Goal: Understand process/instructions: Learn how to perform a task or action

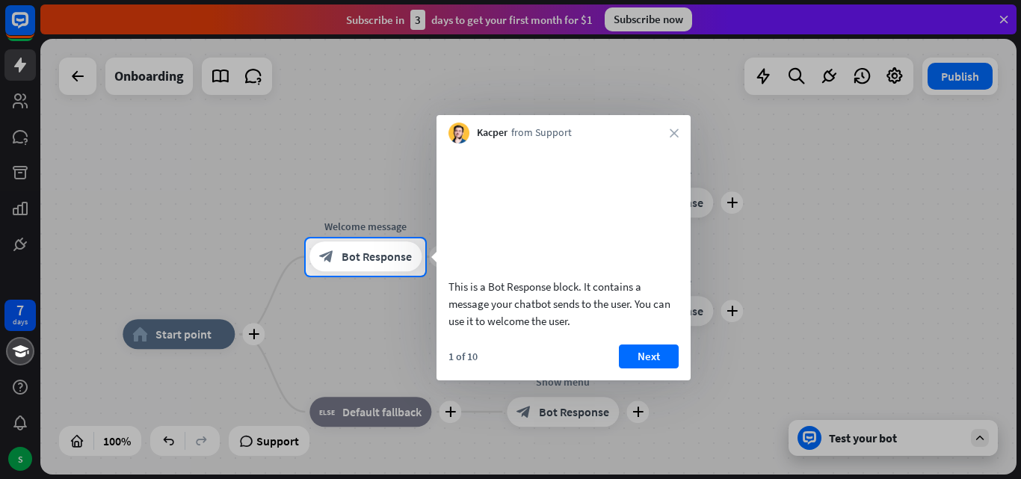
click at [675, 128] on div "Kacper from Support close" at bounding box center [564, 129] width 254 height 28
click at [660, 363] on button "Next" at bounding box center [649, 357] width 60 height 24
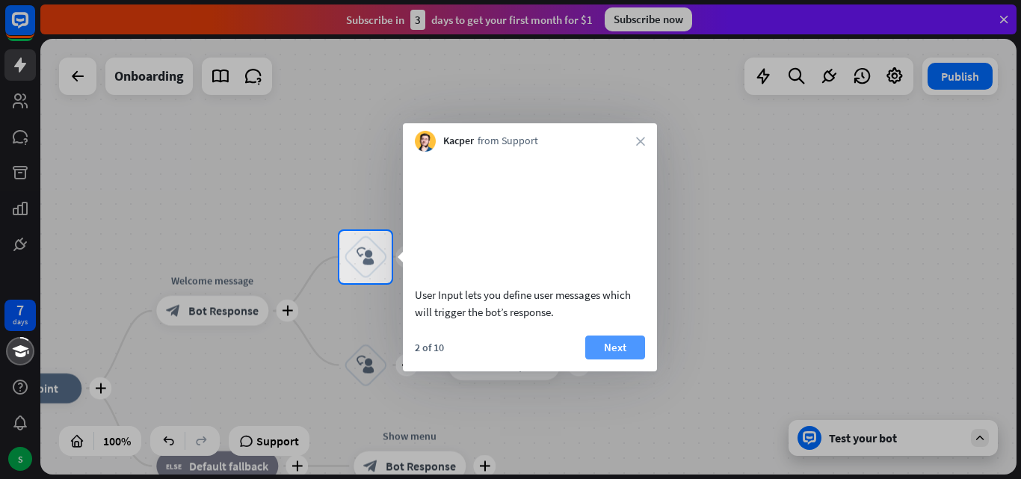
click at [611, 360] on button "Next" at bounding box center [615, 348] width 60 height 24
click at [611, 368] on div "plus home_2 Start point plus Welcome message block_bot_response Bot Response pl…" at bounding box center [528, 257] width 976 height 436
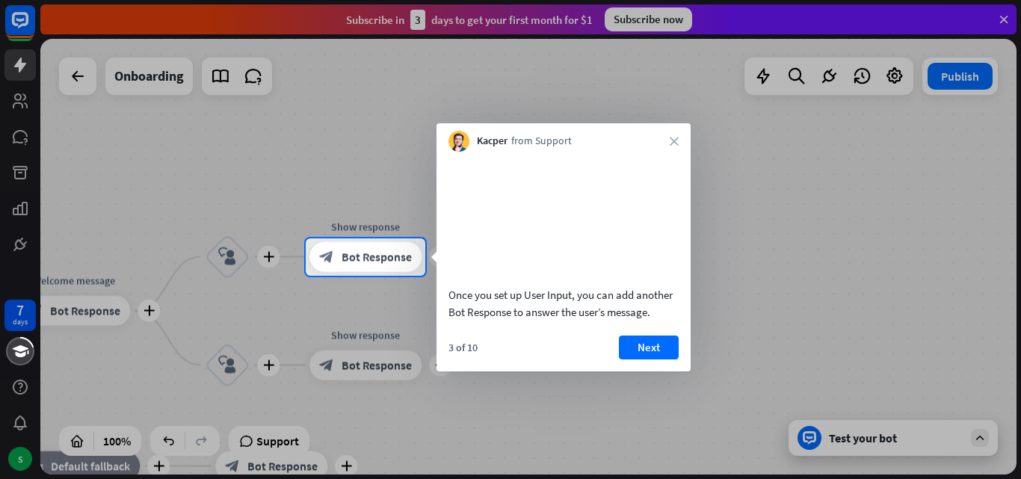
click at [628, 357] on button "Next" at bounding box center [649, 348] width 60 height 24
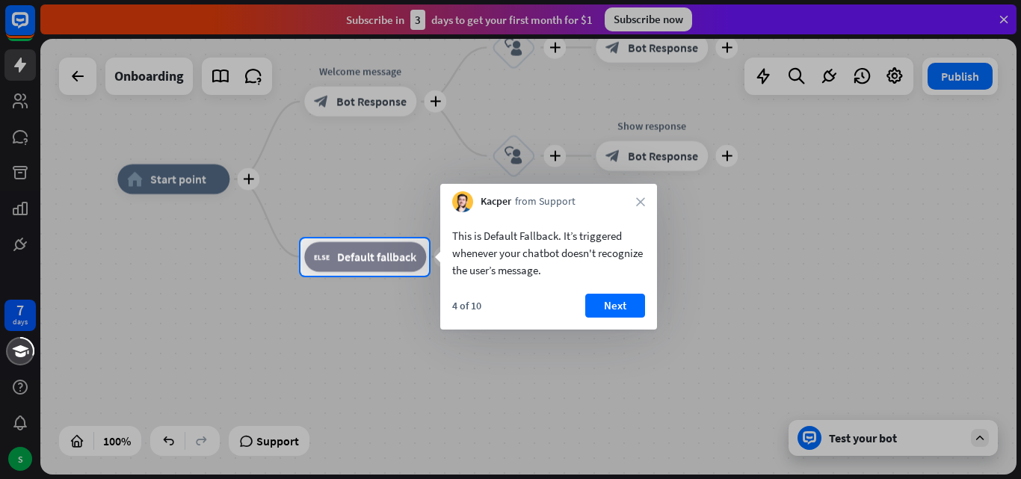
click at [619, 292] on div "This is Default Fallback. It’s triggered whenever your chatbot doesn't recogniz…" at bounding box center [548, 270] width 217 height 117
click at [619, 295] on button "Next" at bounding box center [615, 306] width 60 height 24
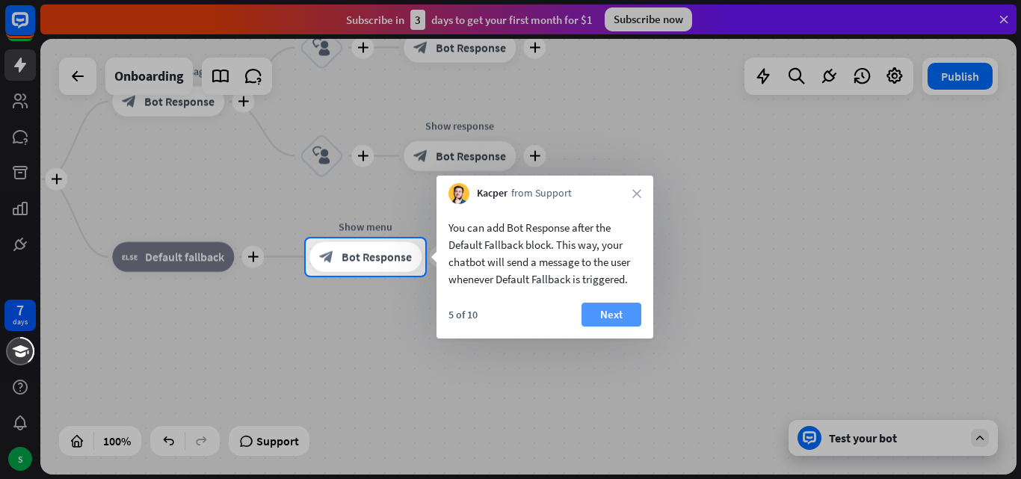
click at [612, 315] on button "Next" at bounding box center [612, 315] width 60 height 24
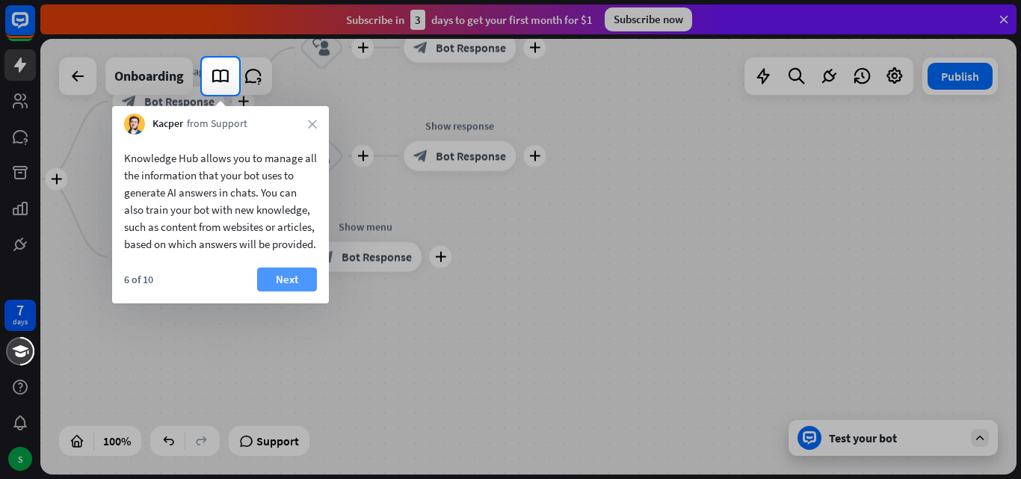
click at [299, 271] on button "Next" at bounding box center [287, 280] width 60 height 24
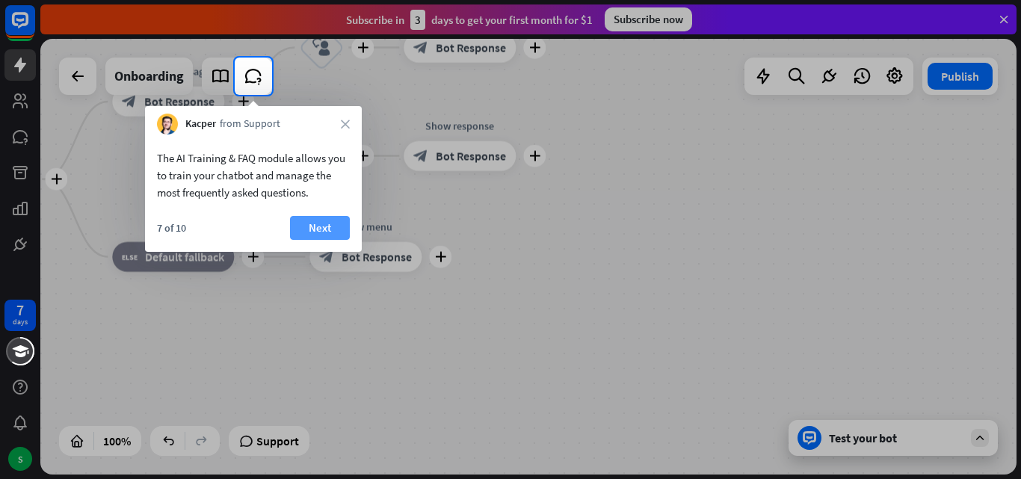
click at [339, 233] on button "Next" at bounding box center [320, 228] width 60 height 24
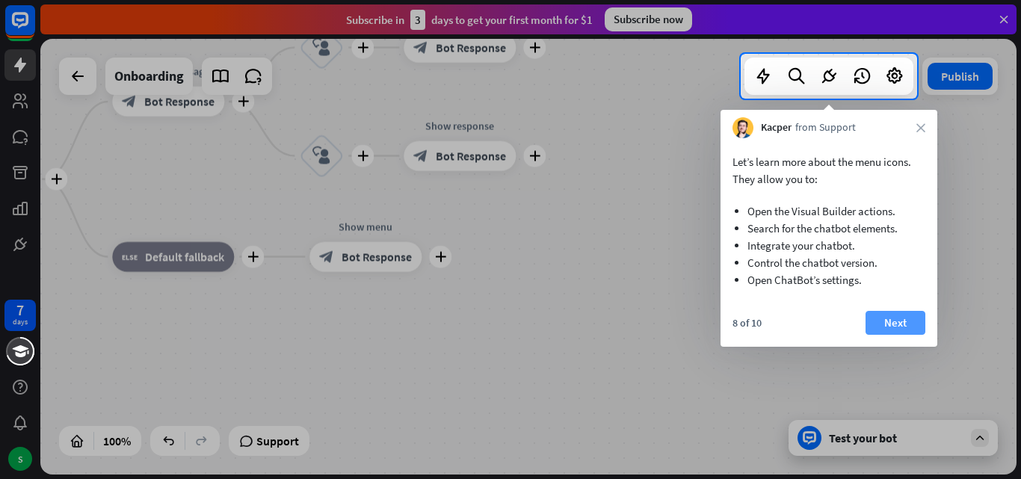
click at [886, 325] on button "Next" at bounding box center [896, 323] width 60 height 24
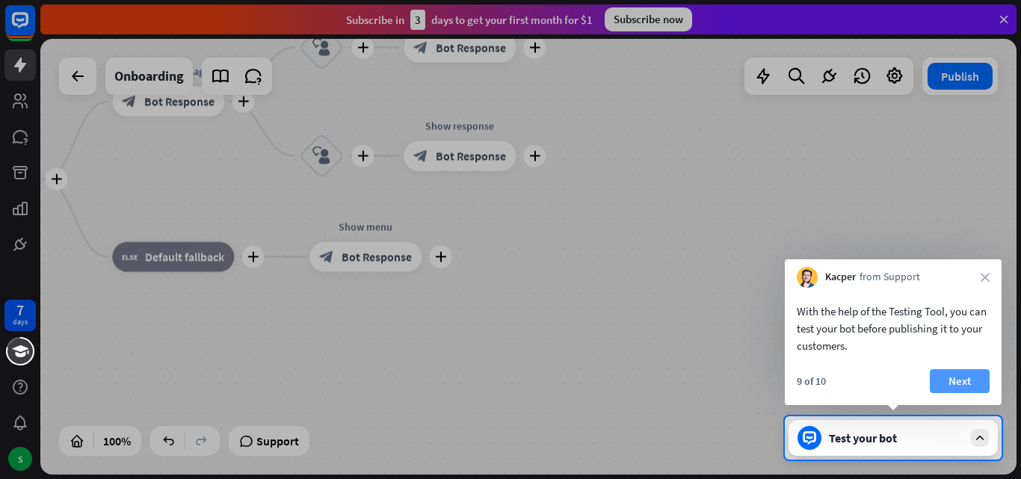
click at [961, 381] on button "Next" at bounding box center [960, 381] width 60 height 24
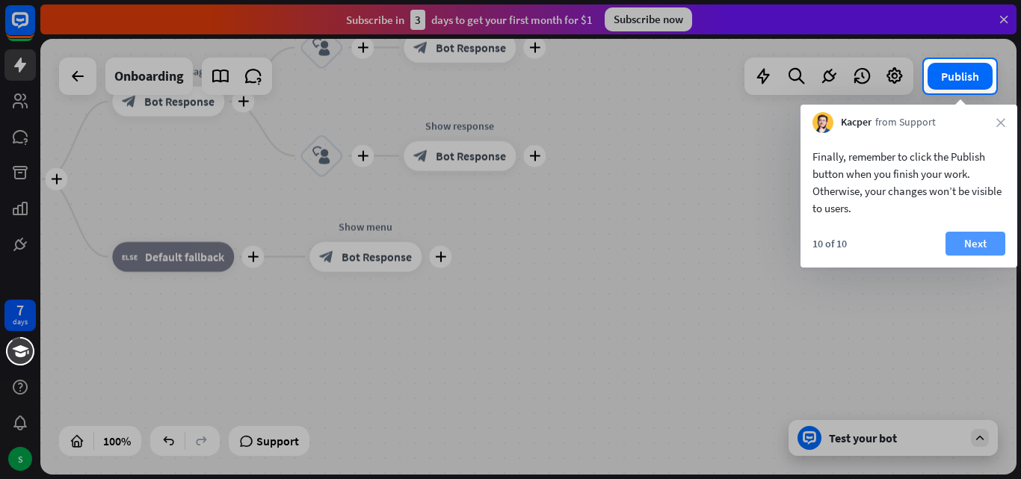
click at [960, 237] on button "Next" at bounding box center [976, 244] width 60 height 24
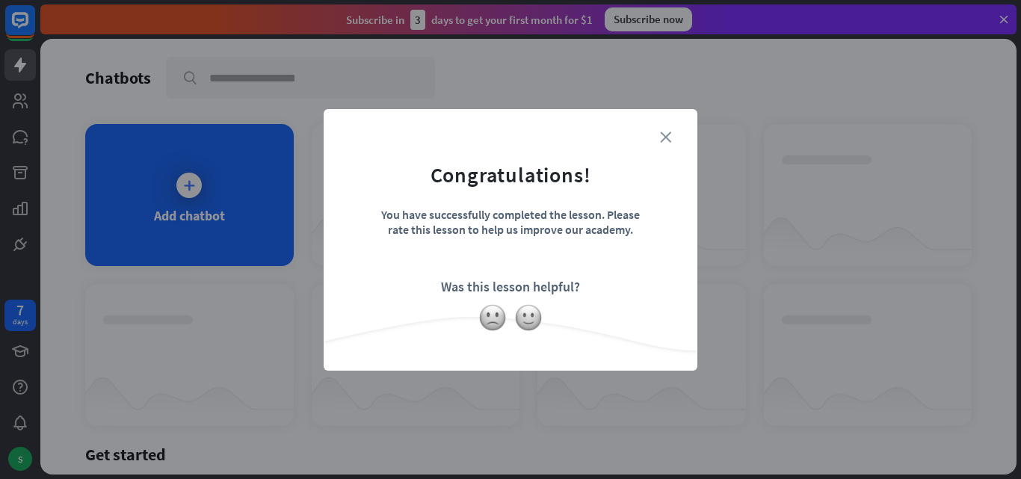
click at [666, 141] on icon "close" at bounding box center [665, 137] width 11 height 11
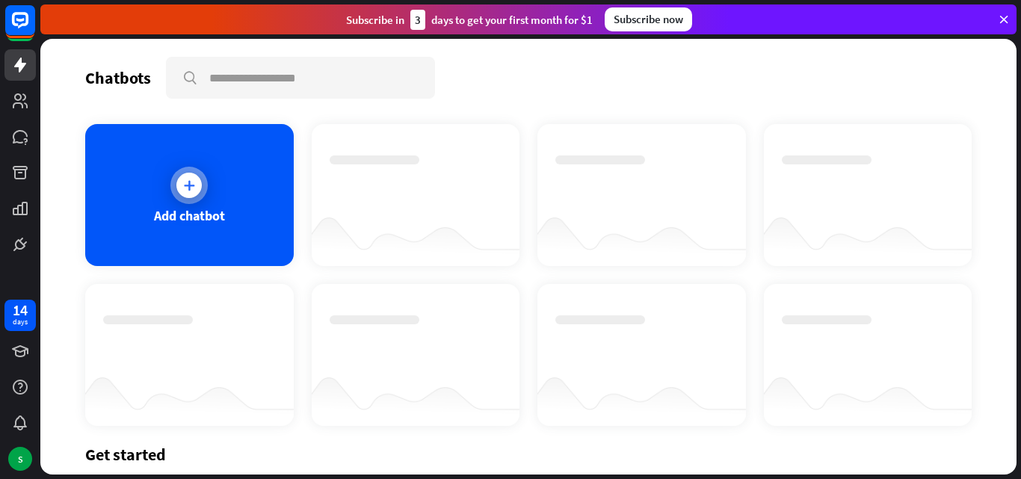
click at [191, 192] on icon at bounding box center [189, 185] width 15 height 15
